Goal: Information Seeking & Learning: Compare options

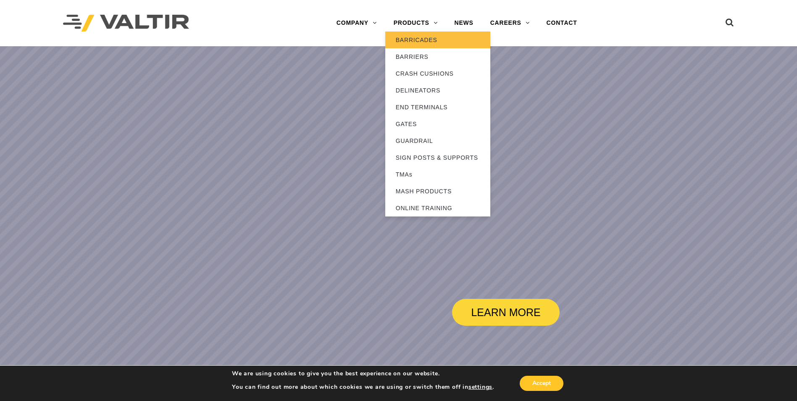
click at [429, 46] on link "BARRICADES" at bounding box center [437, 40] width 105 height 17
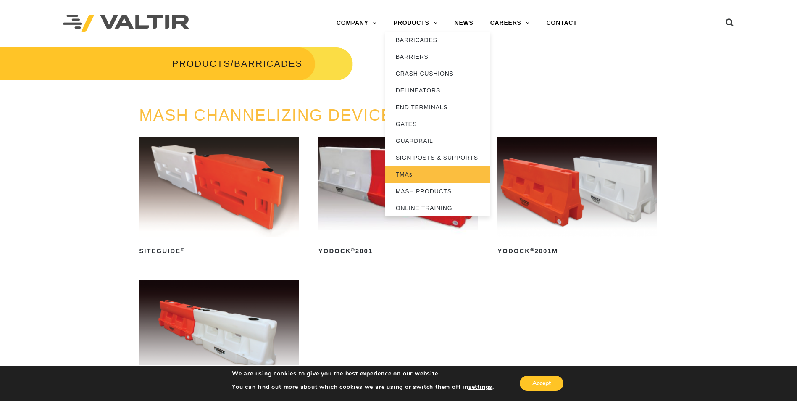
click at [414, 172] on link "TMAs" at bounding box center [437, 174] width 105 height 17
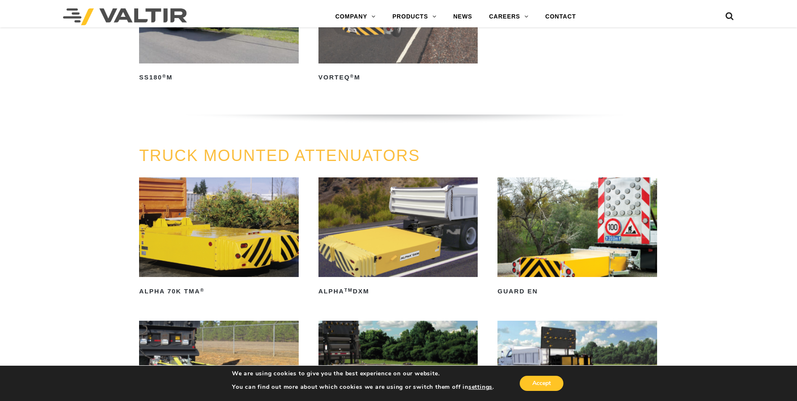
scroll to position [294, 0]
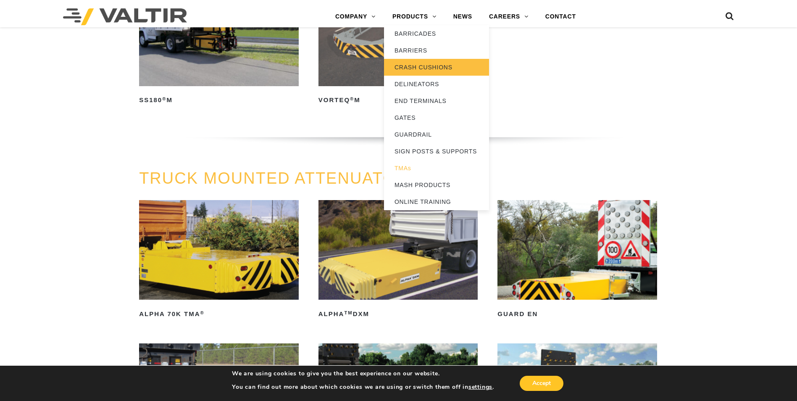
click at [426, 67] on link "CRASH CUSHIONS" at bounding box center [436, 67] width 105 height 17
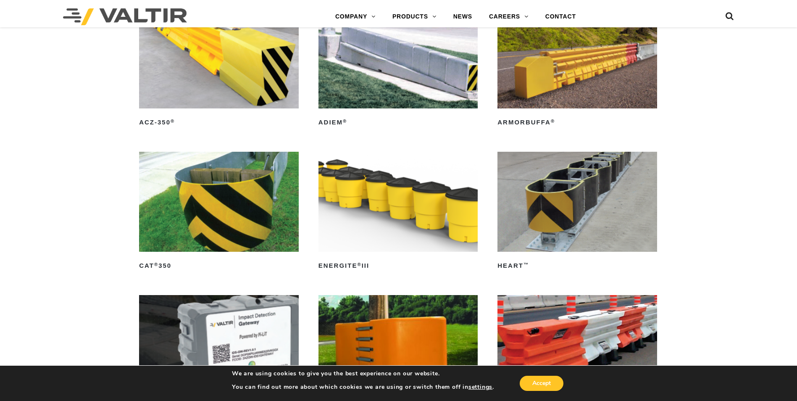
scroll to position [2438, 0]
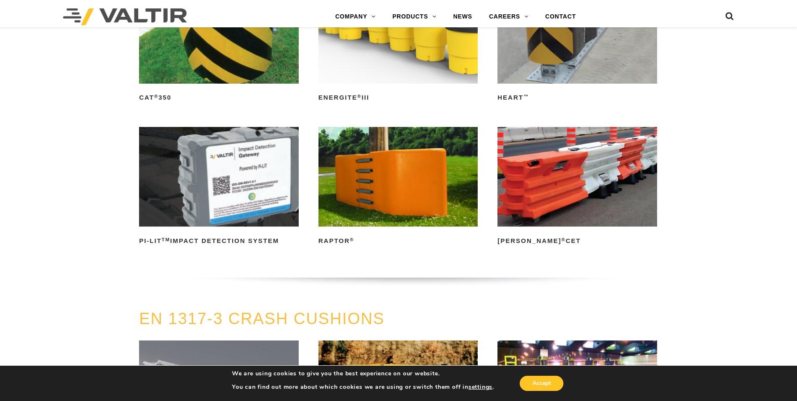
click at [609, 186] on img at bounding box center [578, 177] width 160 height 100
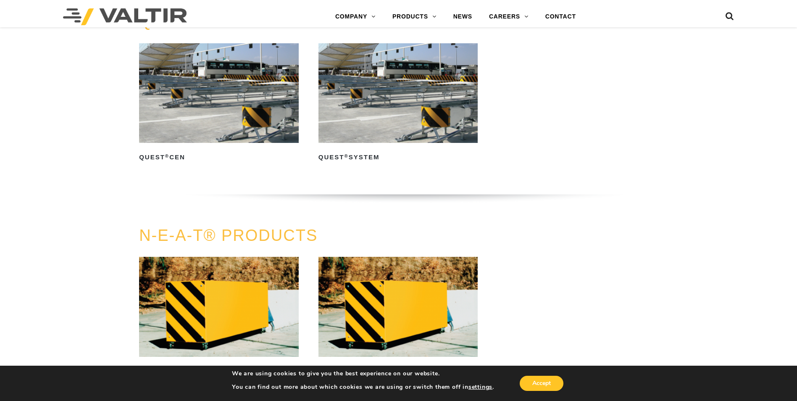
scroll to position [1975, 0]
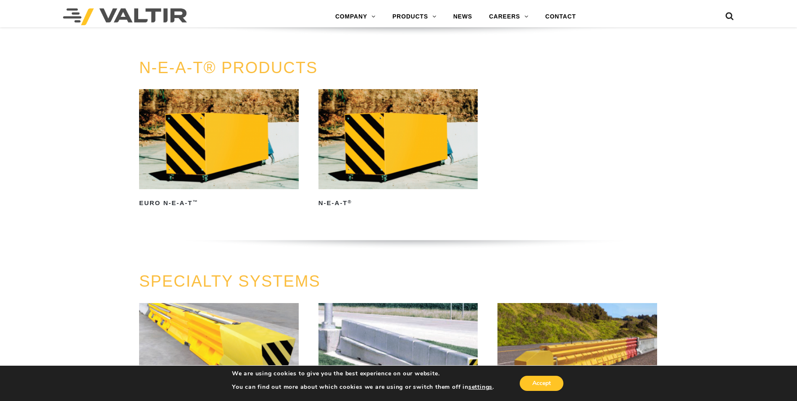
click at [462, 163] on img at bounding box center [399, 139] width 160 height 100
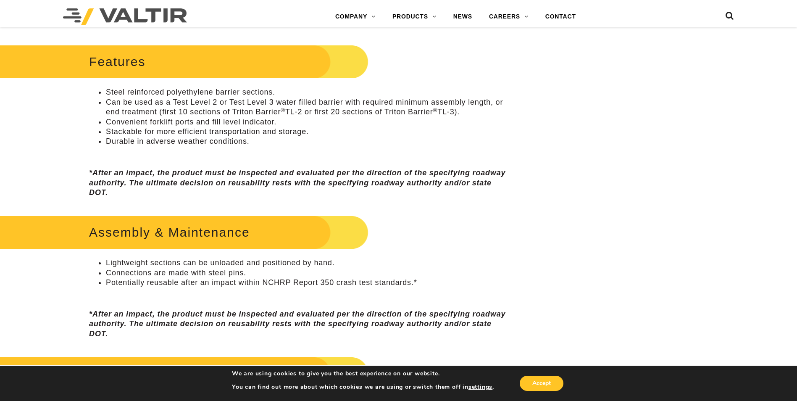
scroll to position [252, 0]
